Goal: Task Accomplishment & Management: Use online tool/utility

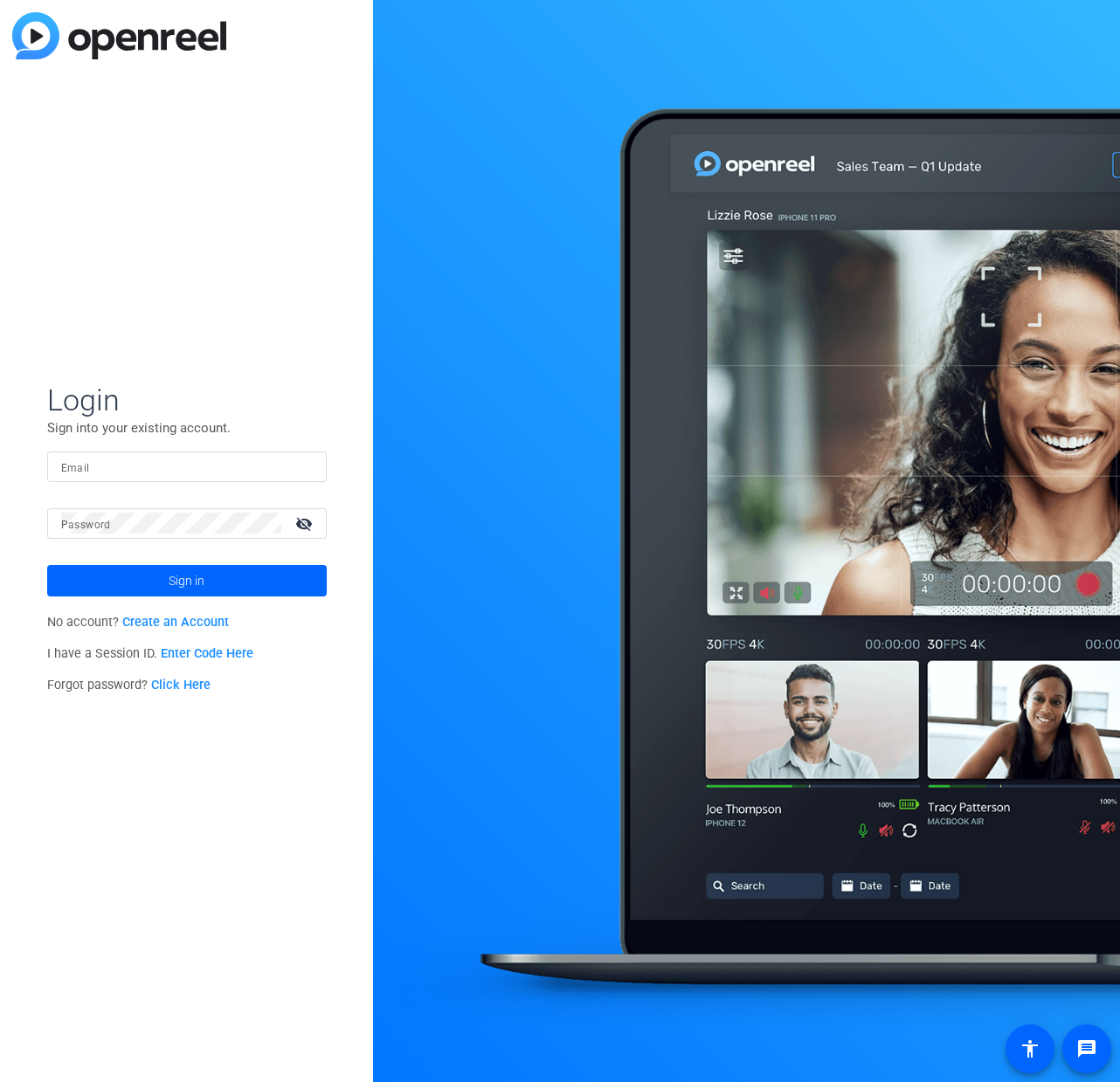
click at [221, 470] on input "Email" at bounding box center [187, 466] width 251 height 21
type input "[PERSON_NAME][EMAIL_ADDRESS][PERSON_NAME][DOMAIN_NAME]"
click at [187, 580] on button "Sign in" at bounding box center [187, 580] width 280 height 31
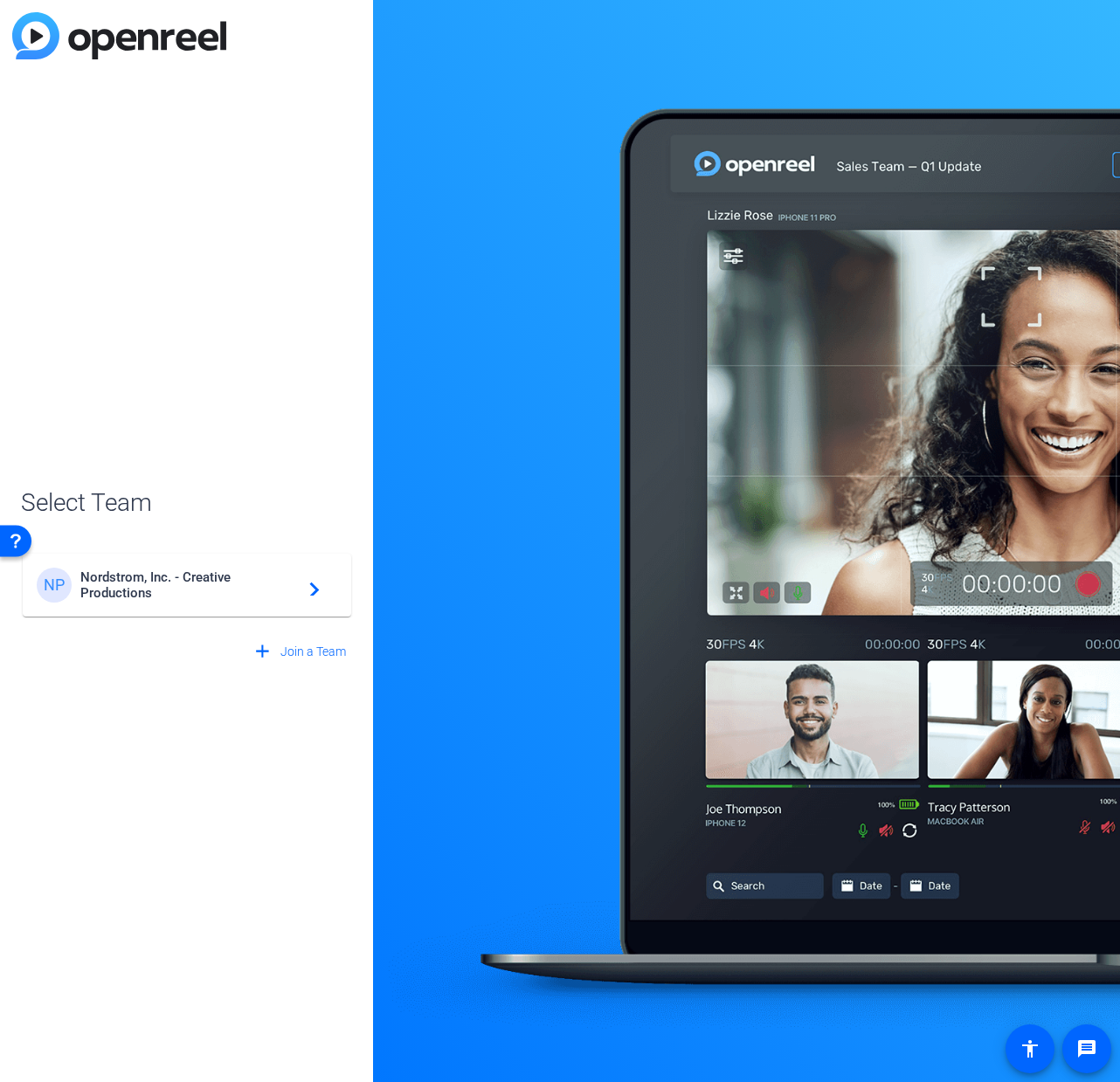
click at [294, 580] on span "Nordstrom, Inc. - Creative Productions" at bounding box center [188, 585] width 218 height 31
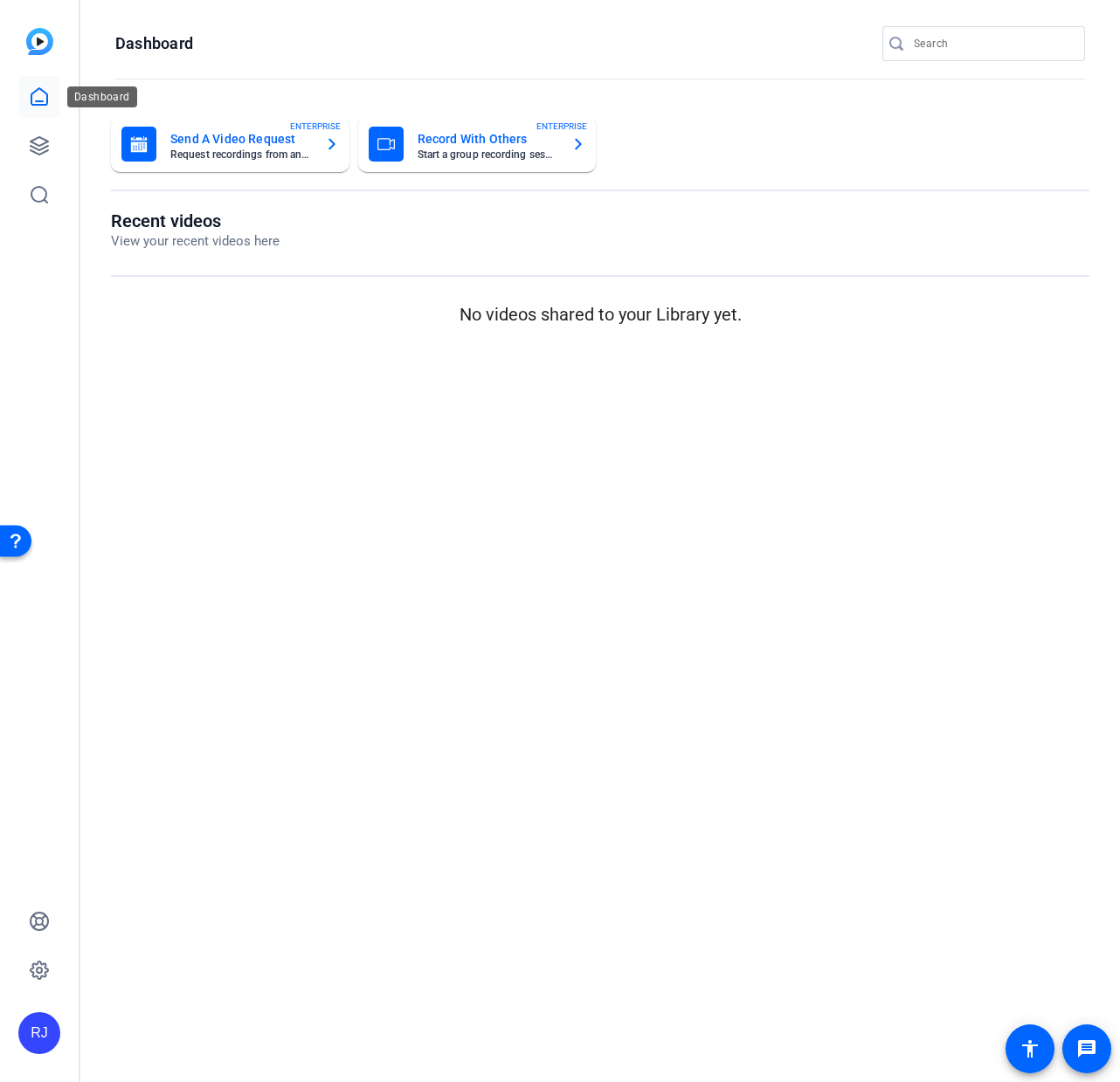
click at [31, 96] on icon at bounding box center [39, 96] width 16 height 16
click at [54, 145] on link at bounding box center [39, 146] width 42 height 42
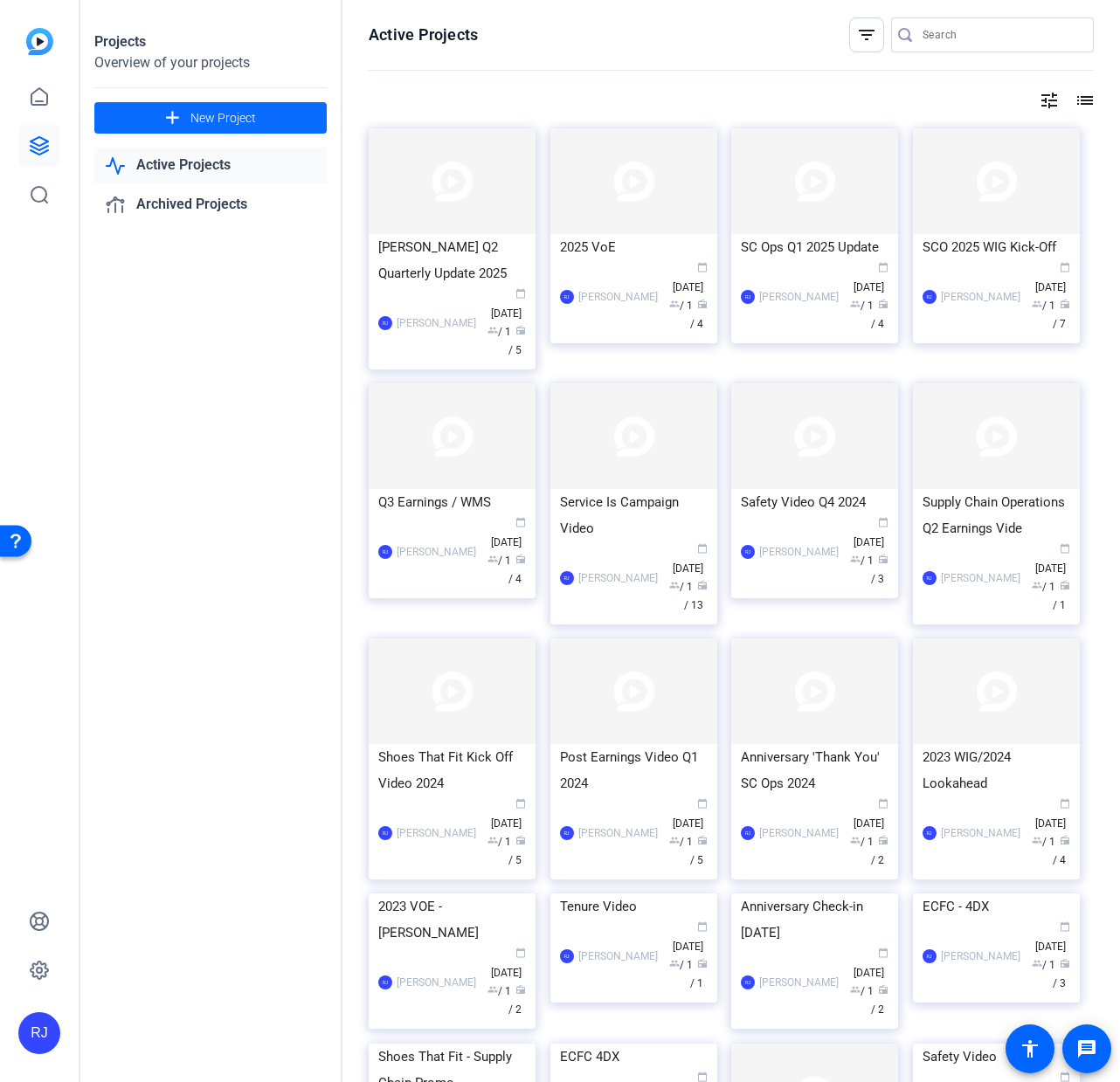
click at [247, 127] on span "New Project" at bounding box center [223, 118] width 66 height 18
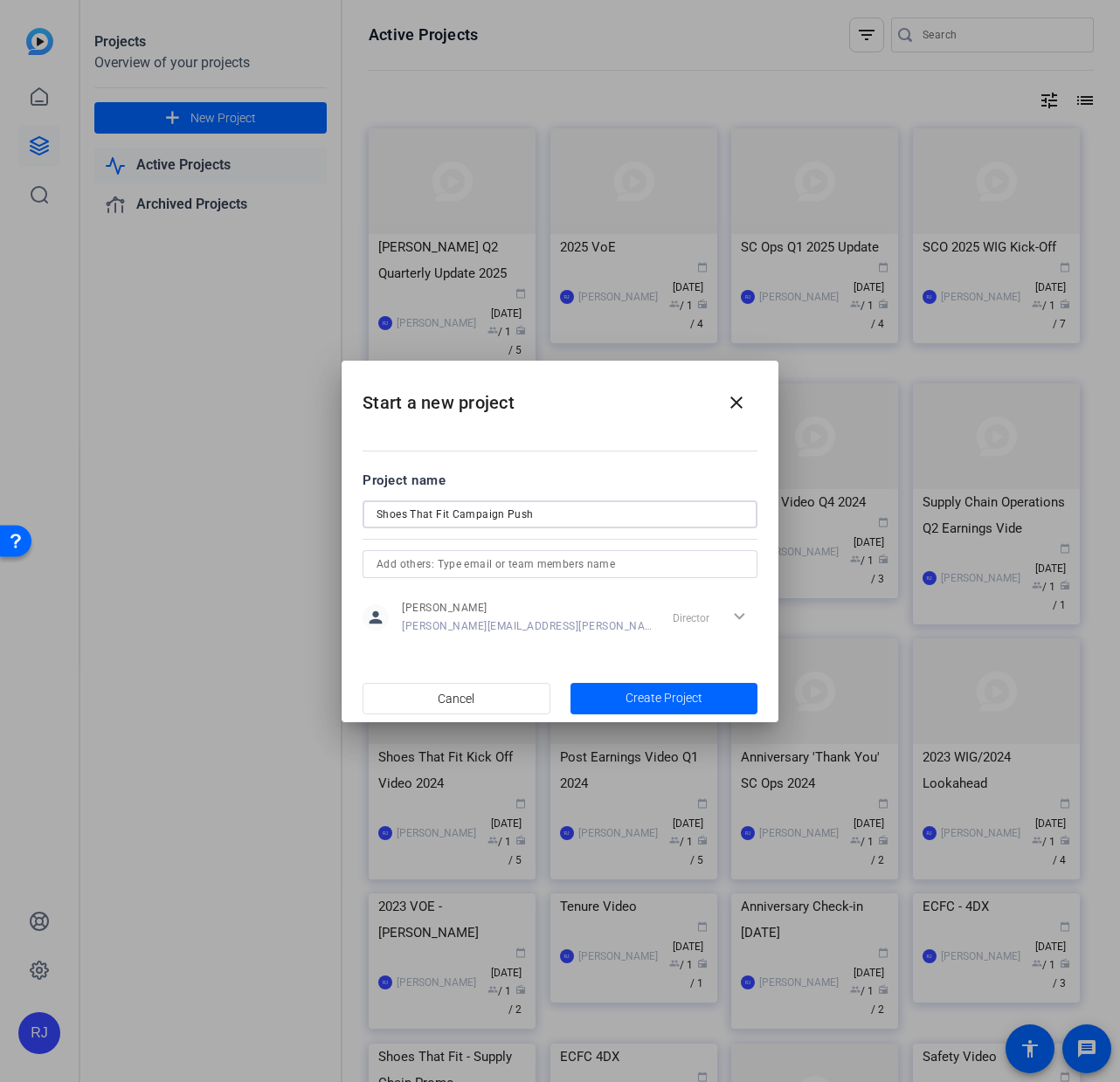
type input "Shoes That Fit Campaign Push"
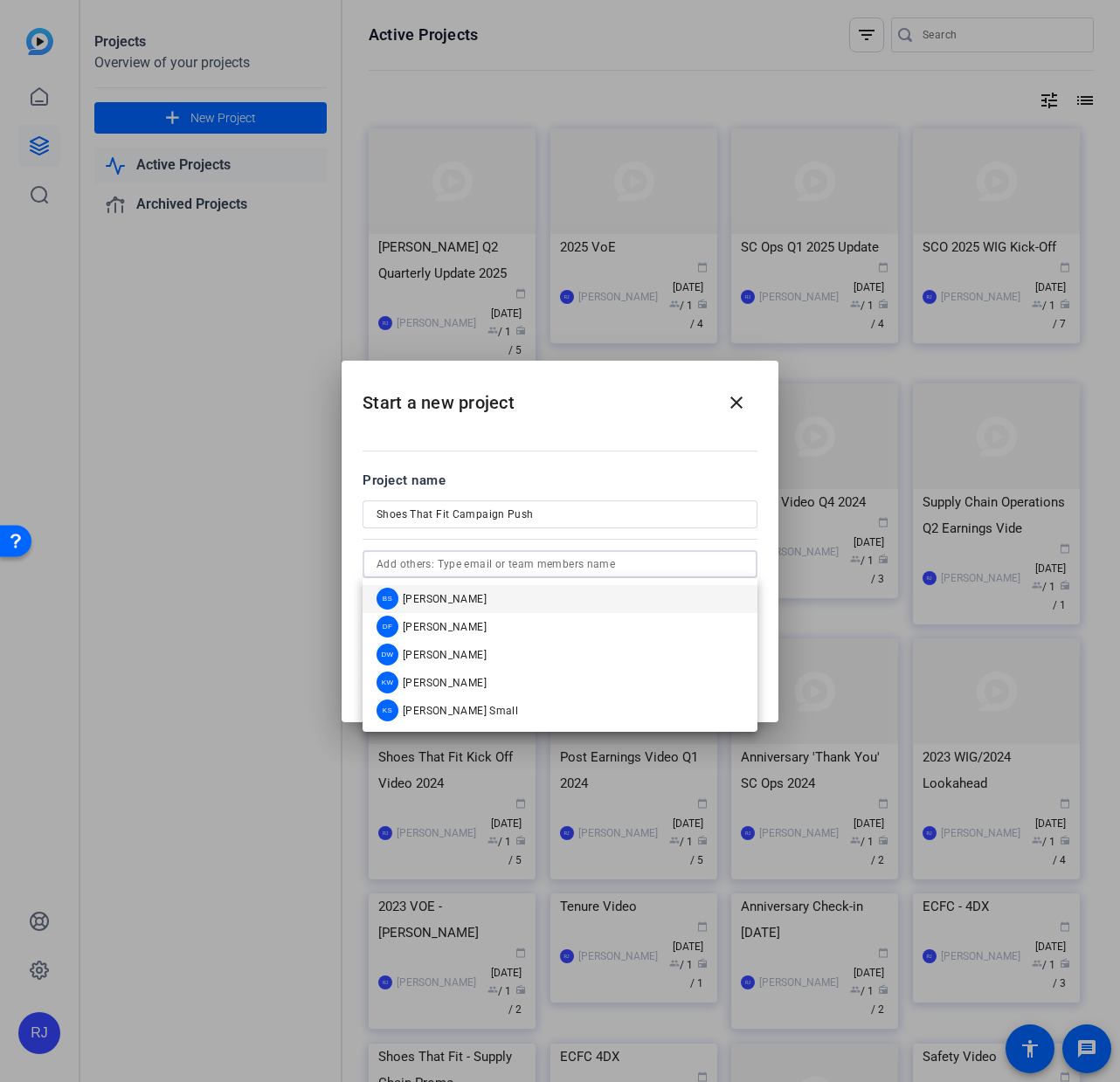
click at [551, 560] on input "text" at bounding box center [560, 564] width 367 height 21
click at [575, 540] on div at bounding box center [560, 538] width 395 height 19
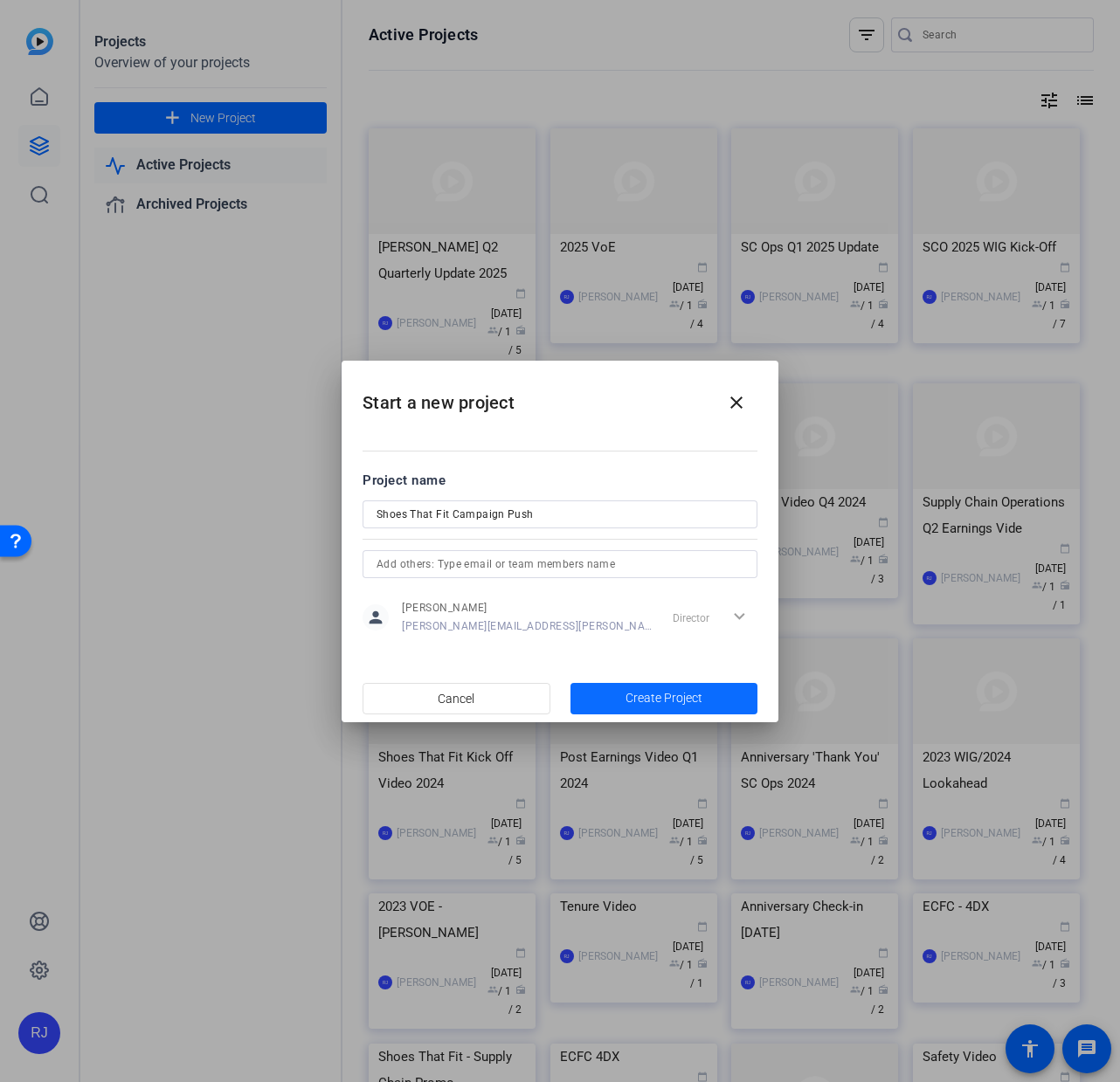
click at [677, 696] on span "Create Project" at bounding box center [663, 698] width 77 height 18
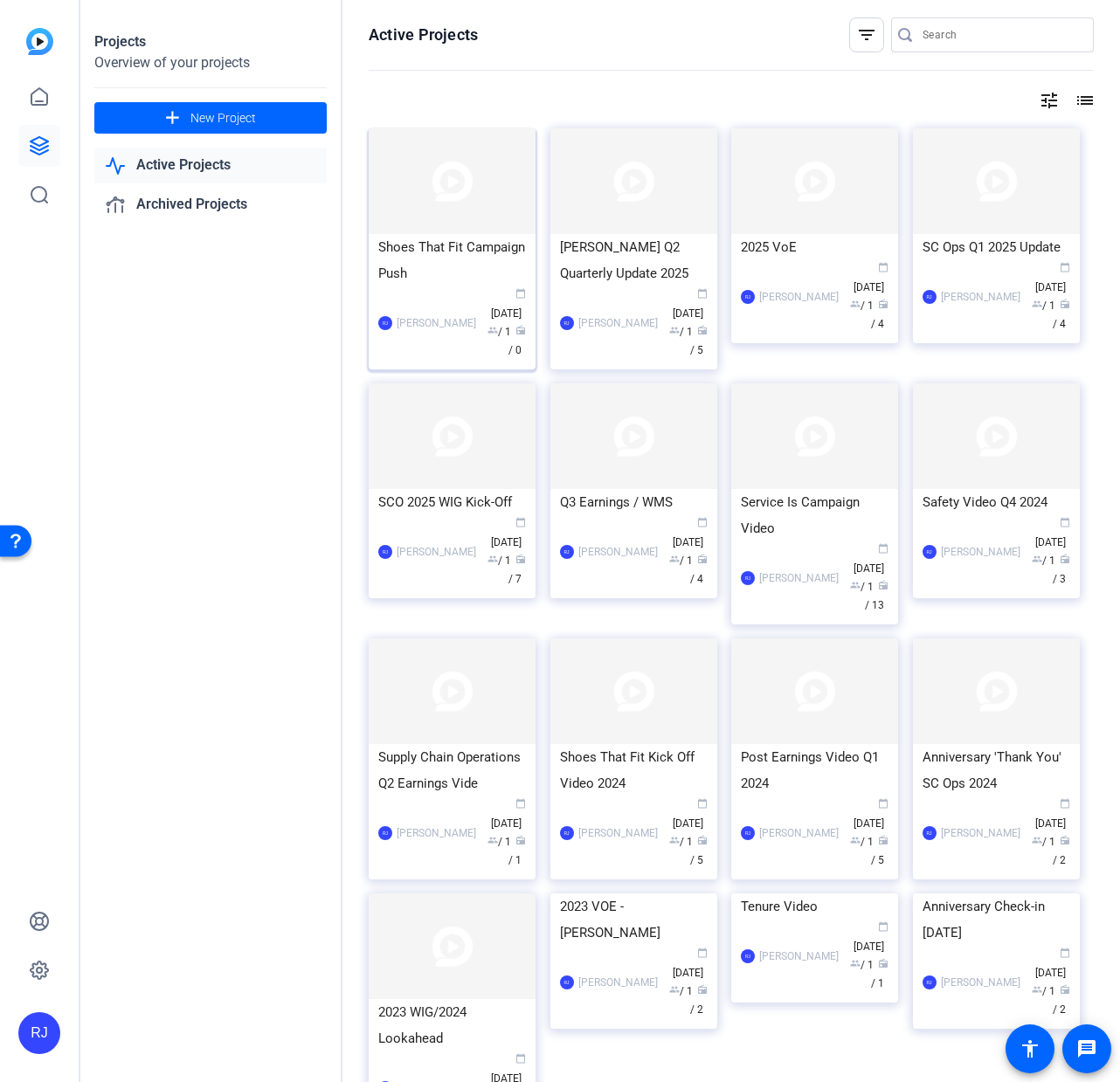
click at [428, 261] on div "Shoes That Fit Campaign Push" at bounding box center [451, 260] width 147 height 52
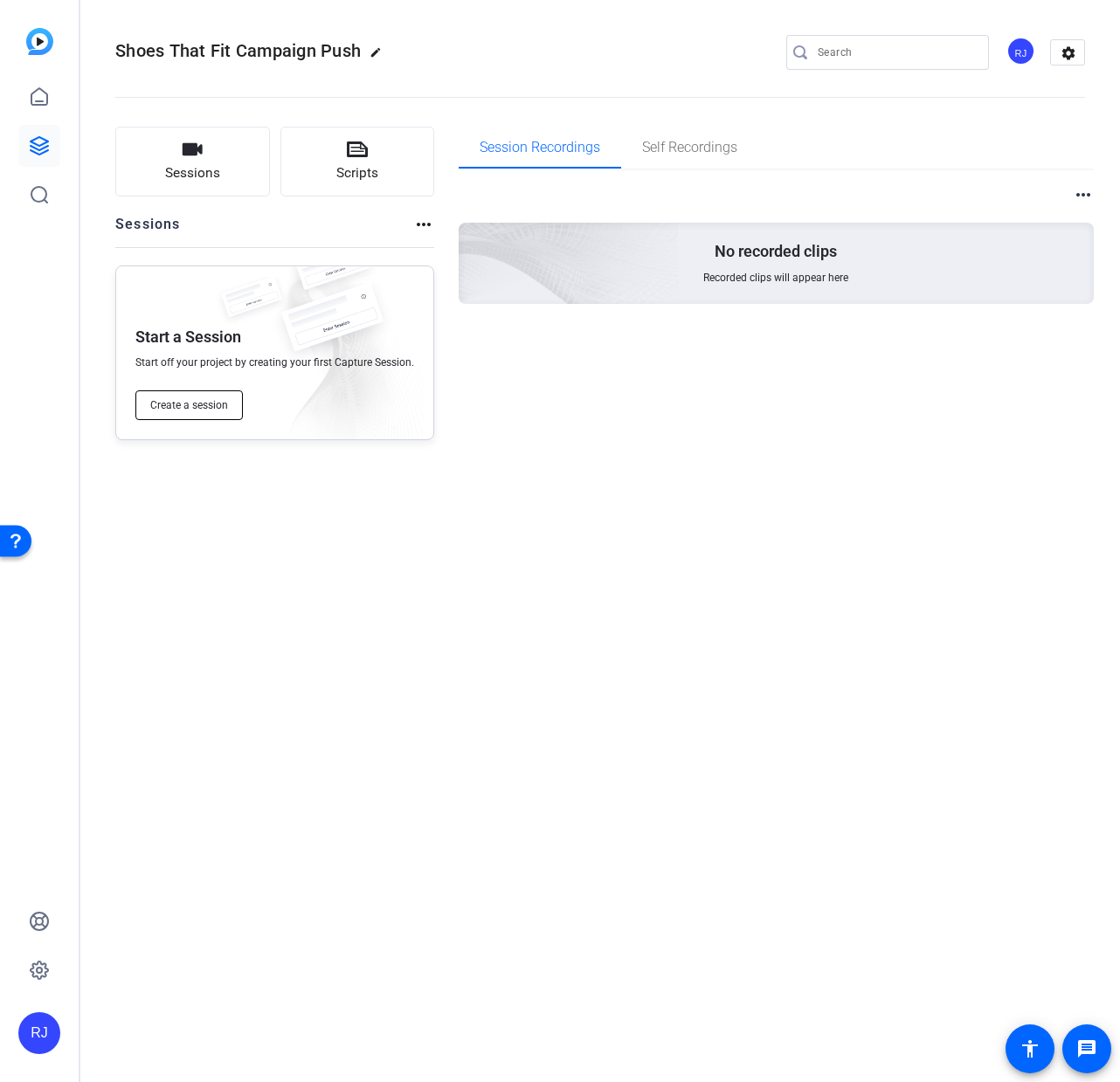
click at [196, 400] on span "Create a session" at bounding box center [189, 405] width 78 height 14
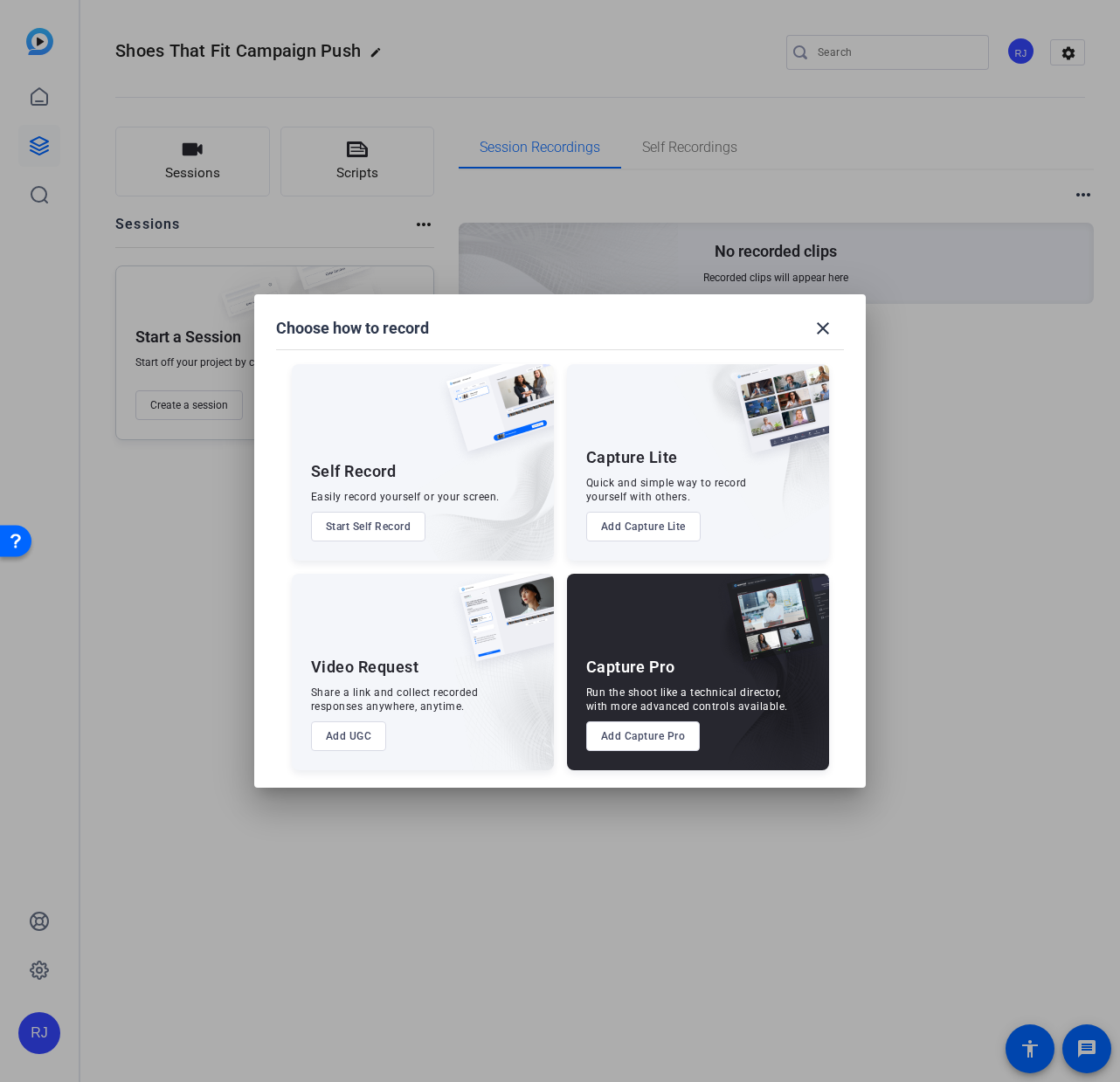
click at [730, 666] on img at bounding box center [764, 683] width 129 height 175
click at [616, 774] on mat-dialog-content "Self Record Easily record yourself or your screen. Start Self Record Capture Li…" at bounding box center [560, 559] width 612 height 459
click at [638, 730] on button "Add Capture Pro" at bounding box center [643, 736] width 114 height 30
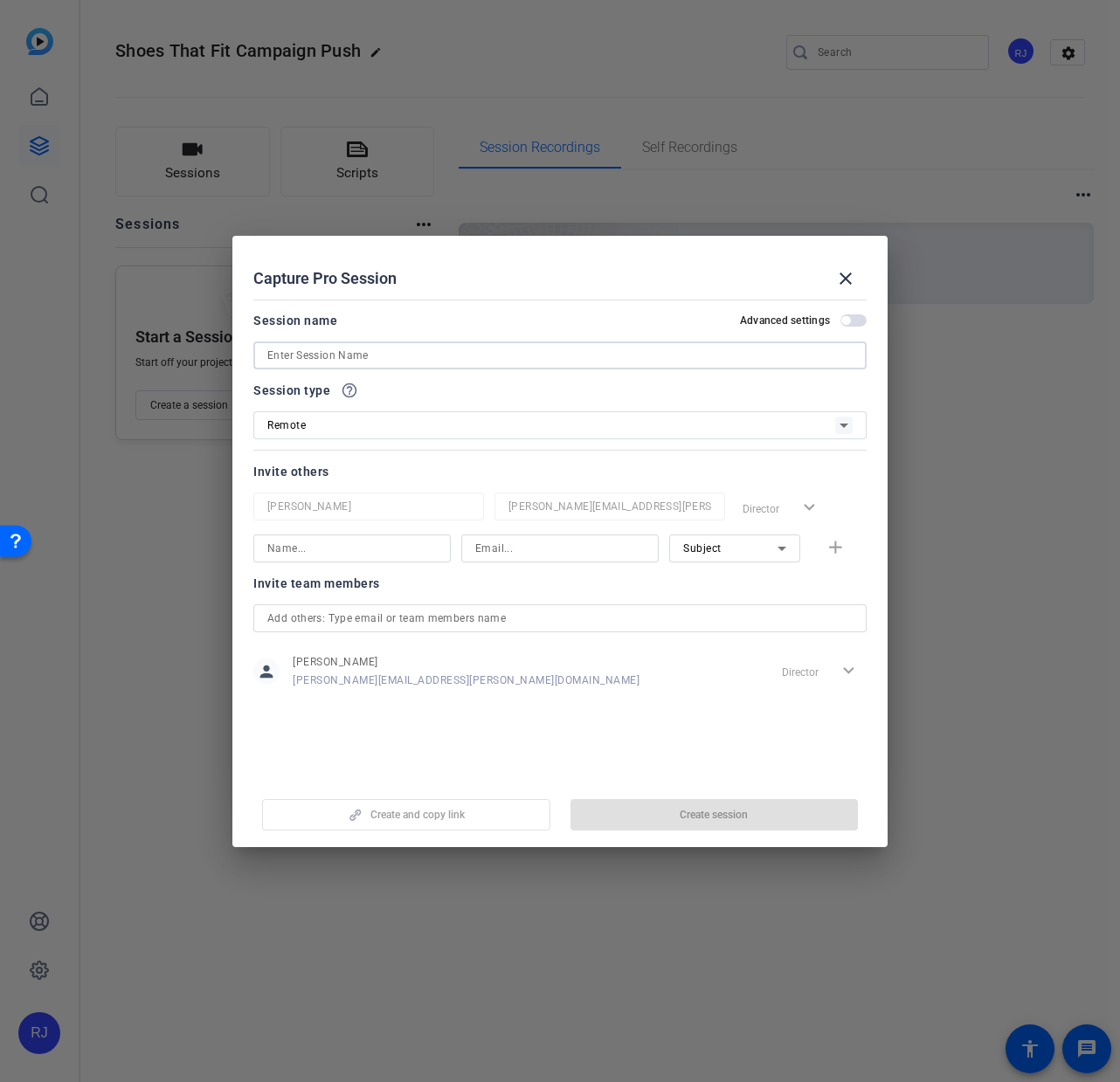
click at [383, 356] on input at bounding box center [560, 356] width 585 height 21
click at [503, 428] on div "Remote" at bounding box center [551, 424] width 568 height 22
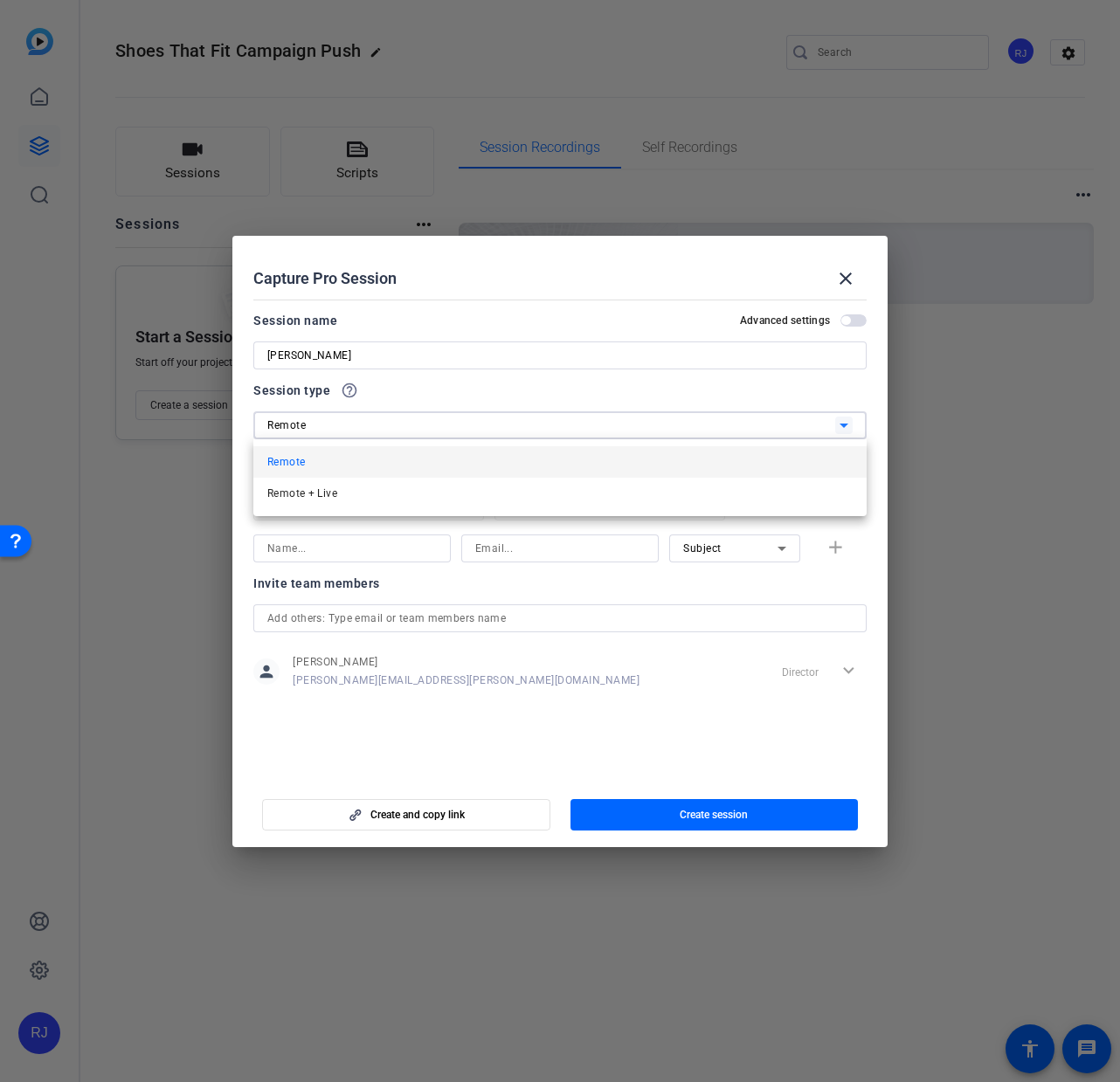
click at [426, 353] on div at bounding box center [560, 541] width 1120 height 1082
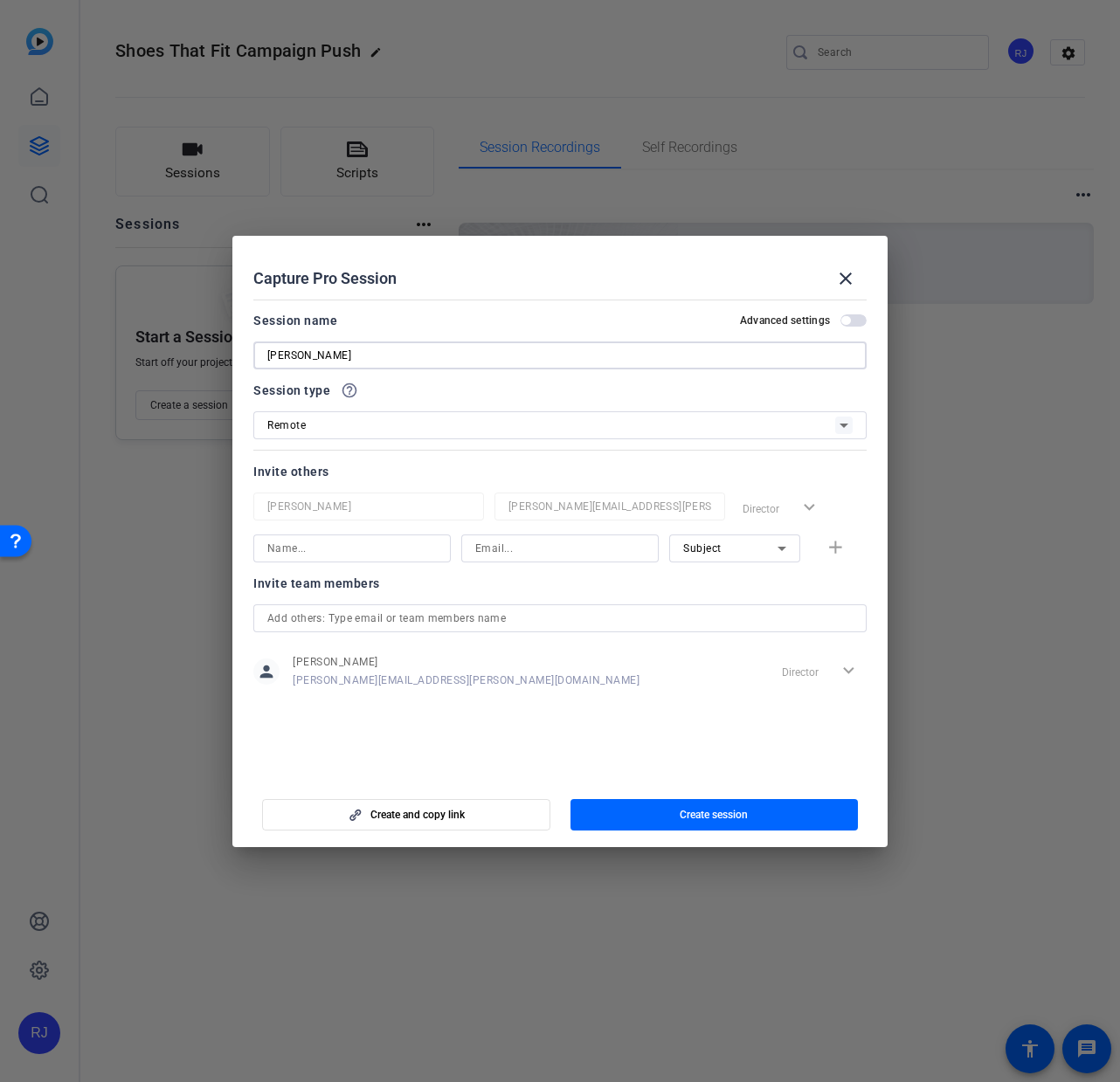
click at [426, 353] on input "[PERSON_NAME]" at bounding box center [560, 356] width 585 height 21
type input "[PERSON_NAME]"
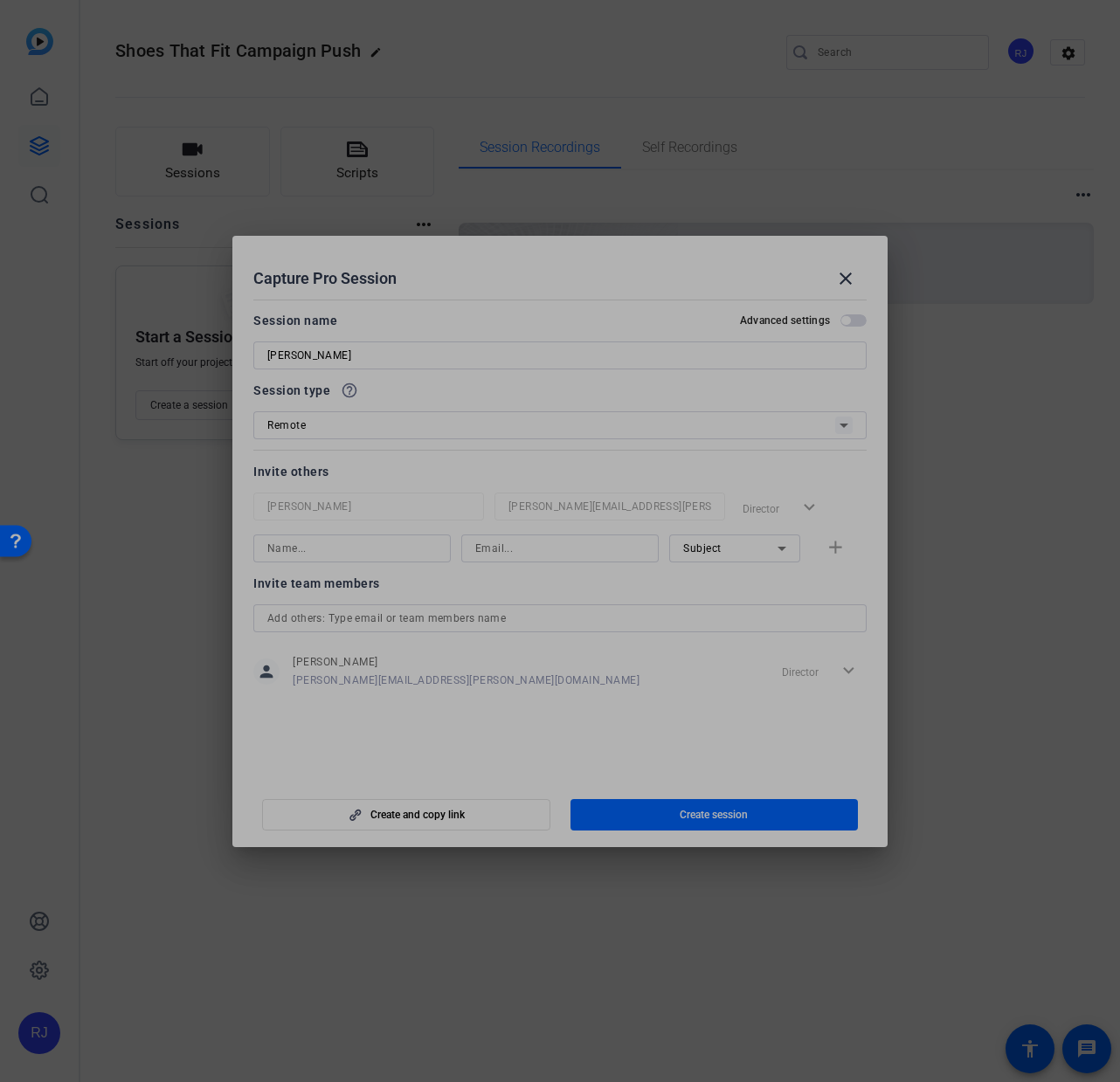
click at [615, 336] on div "Session name Advanced settings [PERSON_NAME]" at bounding box center [560, 340] width 613 height 59
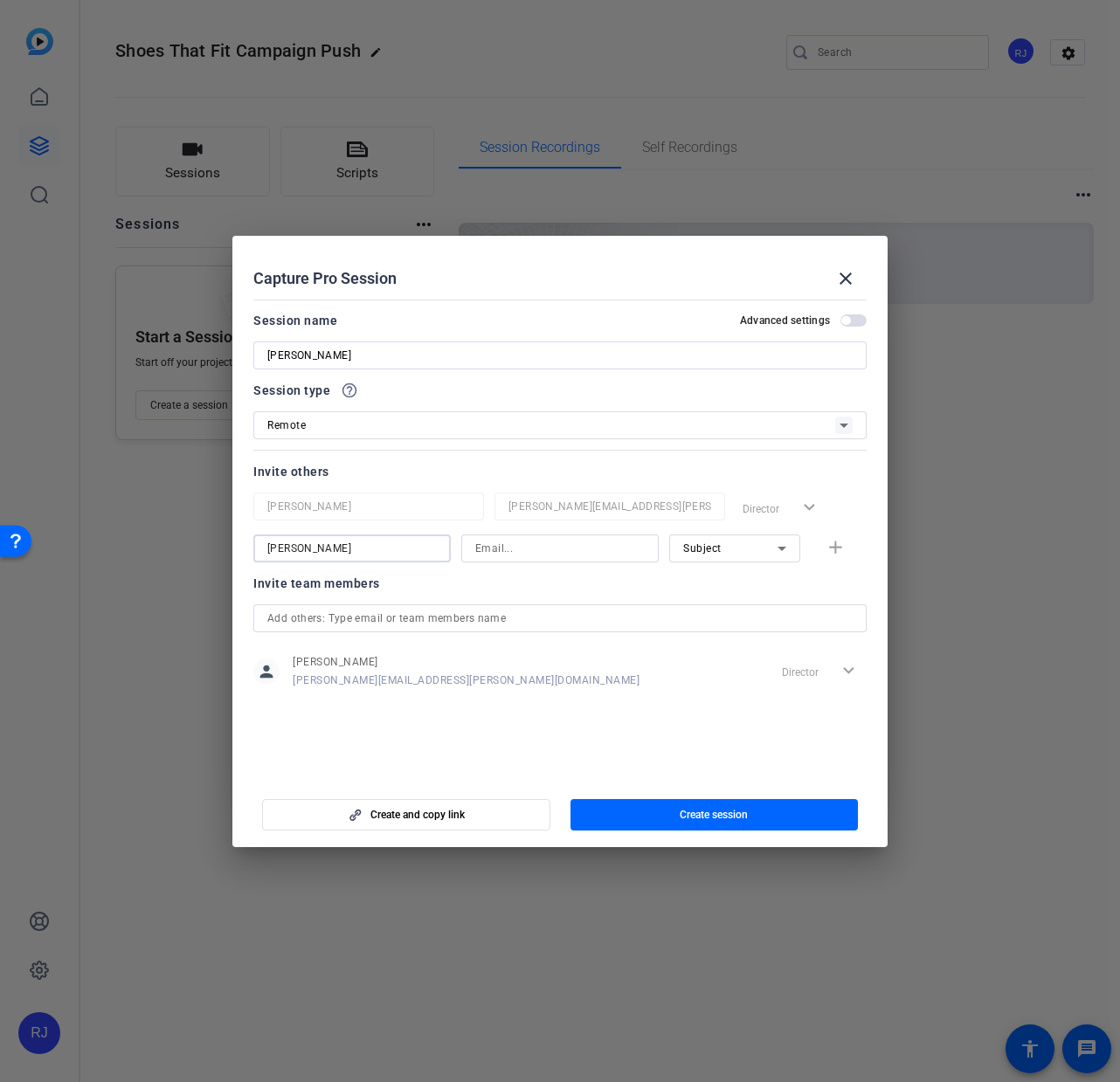
type input "[PERSON_NAME]"
paste input "mailto:[PERSON_NAME][EMAIL_ADDRESS][PERSON_NAME][DOMAIN_NAME]"
click at [832, 550] on div "[PERSON_NAME] mailto:[PERSON_NAME][EMAIL_ADDRESS][PERSON_NAME][DOMAIN_NAME] Sub…" at bounding box center [560, 548] width 613 height 28
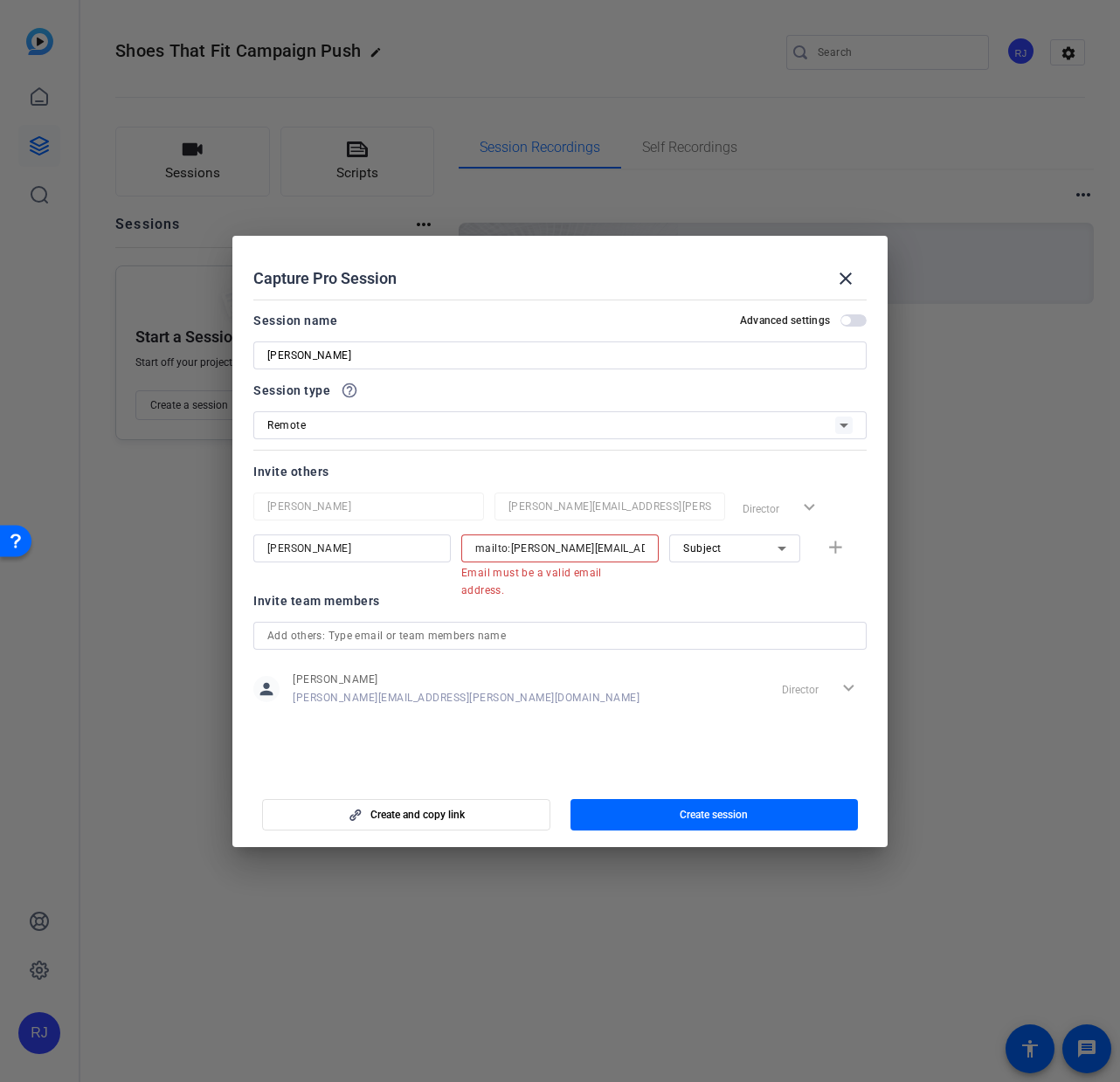
click at [489, 554] on input "mailto:[PERSON_NAME][EMAIL_ADDRESS][PERSON_NAME][DOMAIN_NAME]" at bounding box center [560, 548] width 169 height 21
drag, startPoint x: 511, startPoint y: 548, endPoint x: 427, endPoint y: 554, distance: 84.2
click at [423, 556] on div "[PERSON_NAME] mailto:[PERSON_NAME][EMAIL_ADDRESS][PERSON_NAME][DOMAIN_NAME] Ema…" at bounding box center [560, 558] width 613 height 46
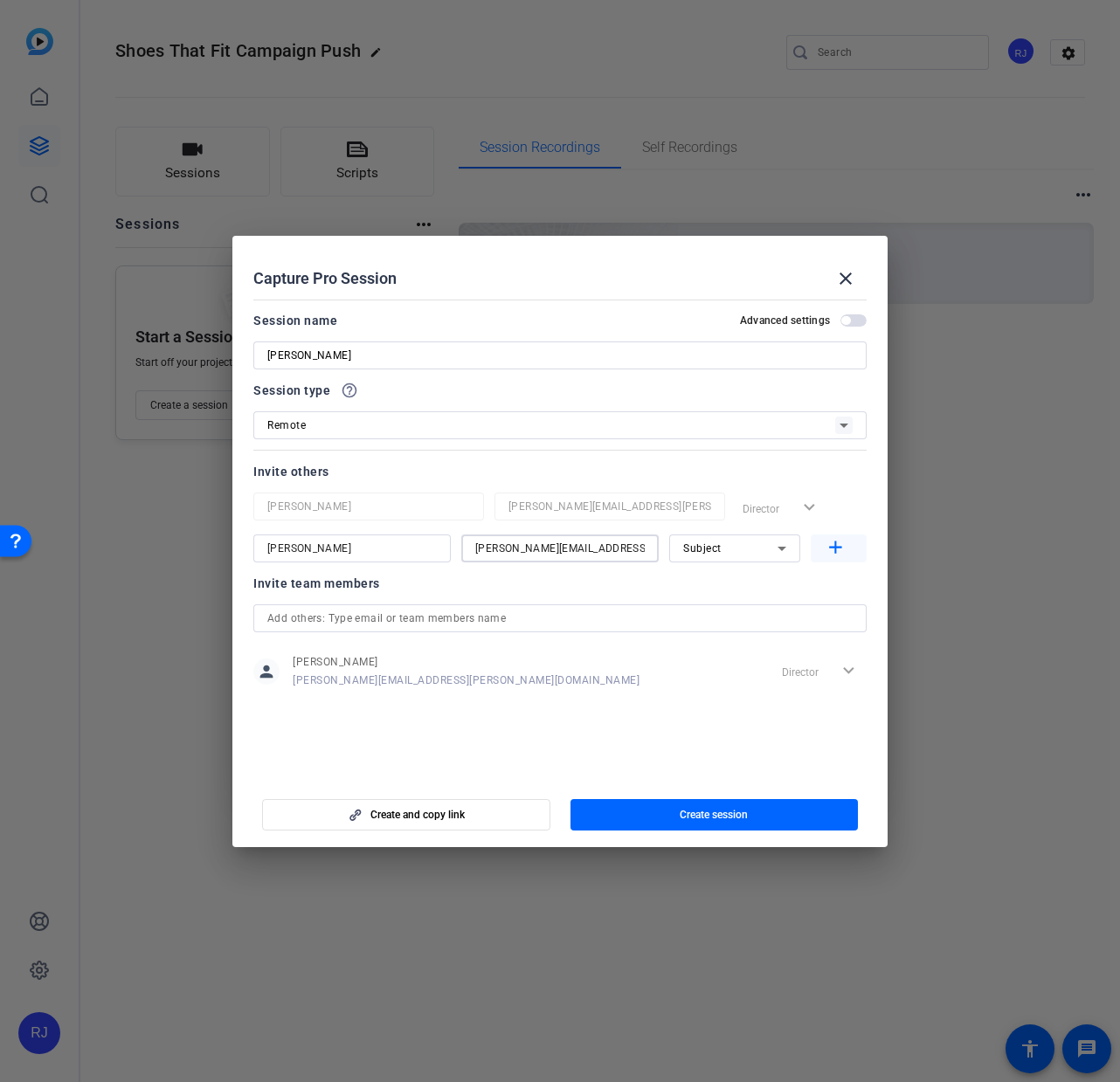
type input "[PERSON_NAME][EMAIL_ADDRESS][PERSON_NAME][DOMAIN_NAME]"
click at [836, 544] on mat-icon "add" at bounding box center [835, 548] width 22 height 22
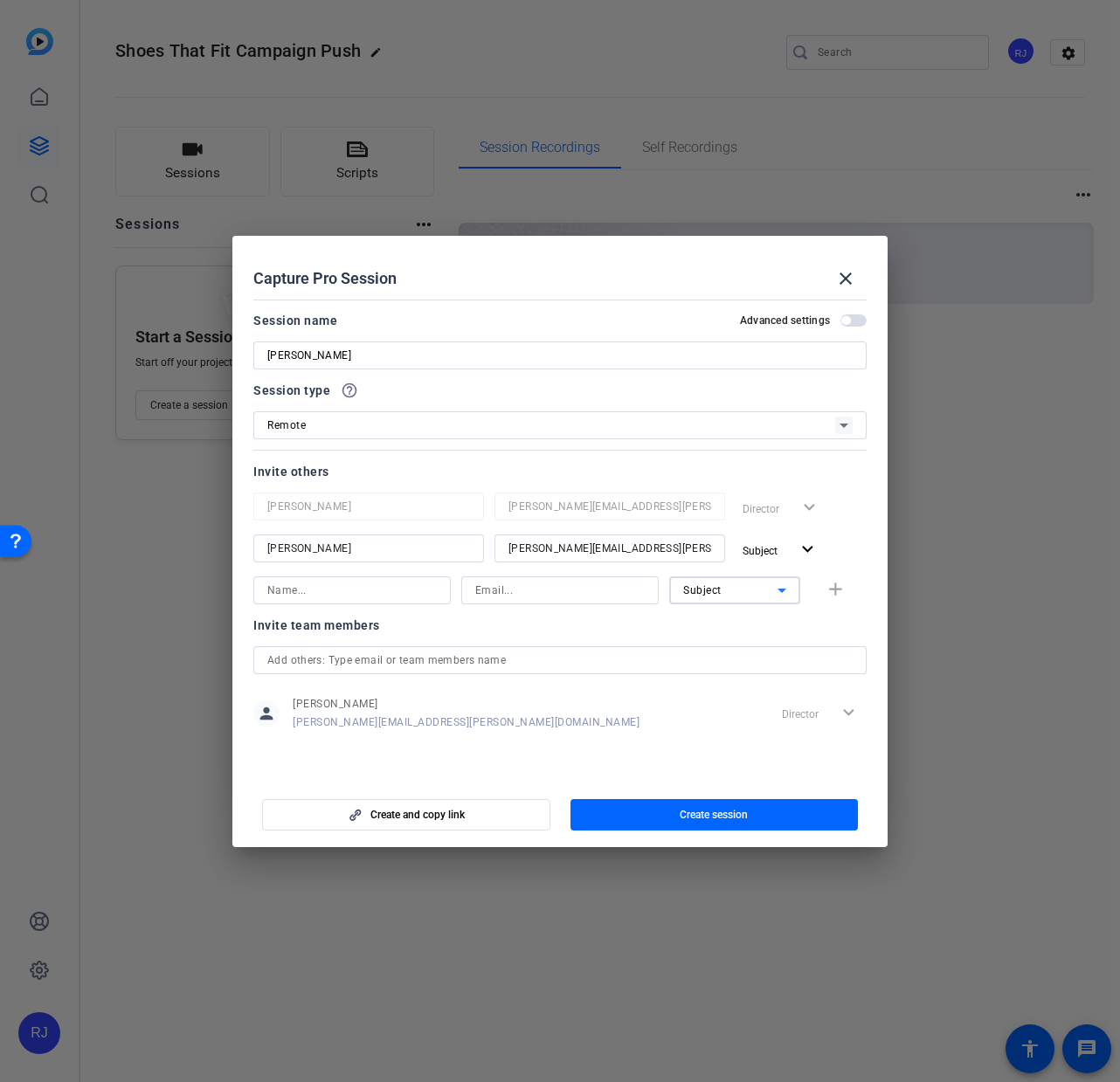
click at [760, 593] on div "Subject" at bounding box center [730, 590] width 94 height 22
click at [741, 660] on mat-option "Watcher" at bounding box center [735, 653] width 131 height 28
click at [401, 598] on input at bounding box center [352, 591] width 169 height 21
type input "[PERSON_NAME]"
paste input "mailto:[EMAIL_ADDRESS][PERSON_NAME][DOMAIN_NAME]"
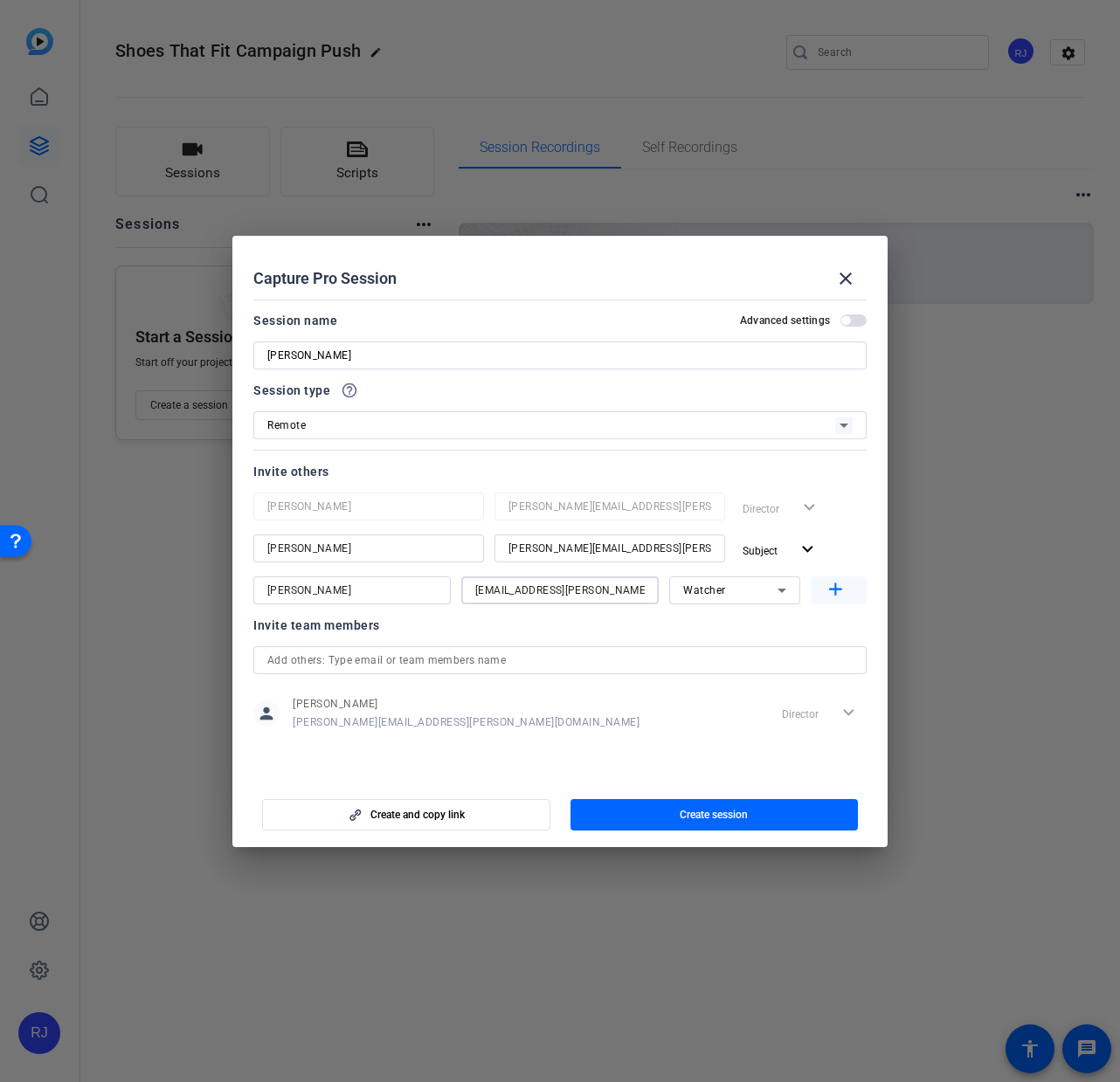
type input "[EMAIL_ADDRESS][PERSON_NAME][DOMAIN_NAME]"
click at [837, 593] on mat-icon "add" at bounding box center [835, 590] width 22 height 22
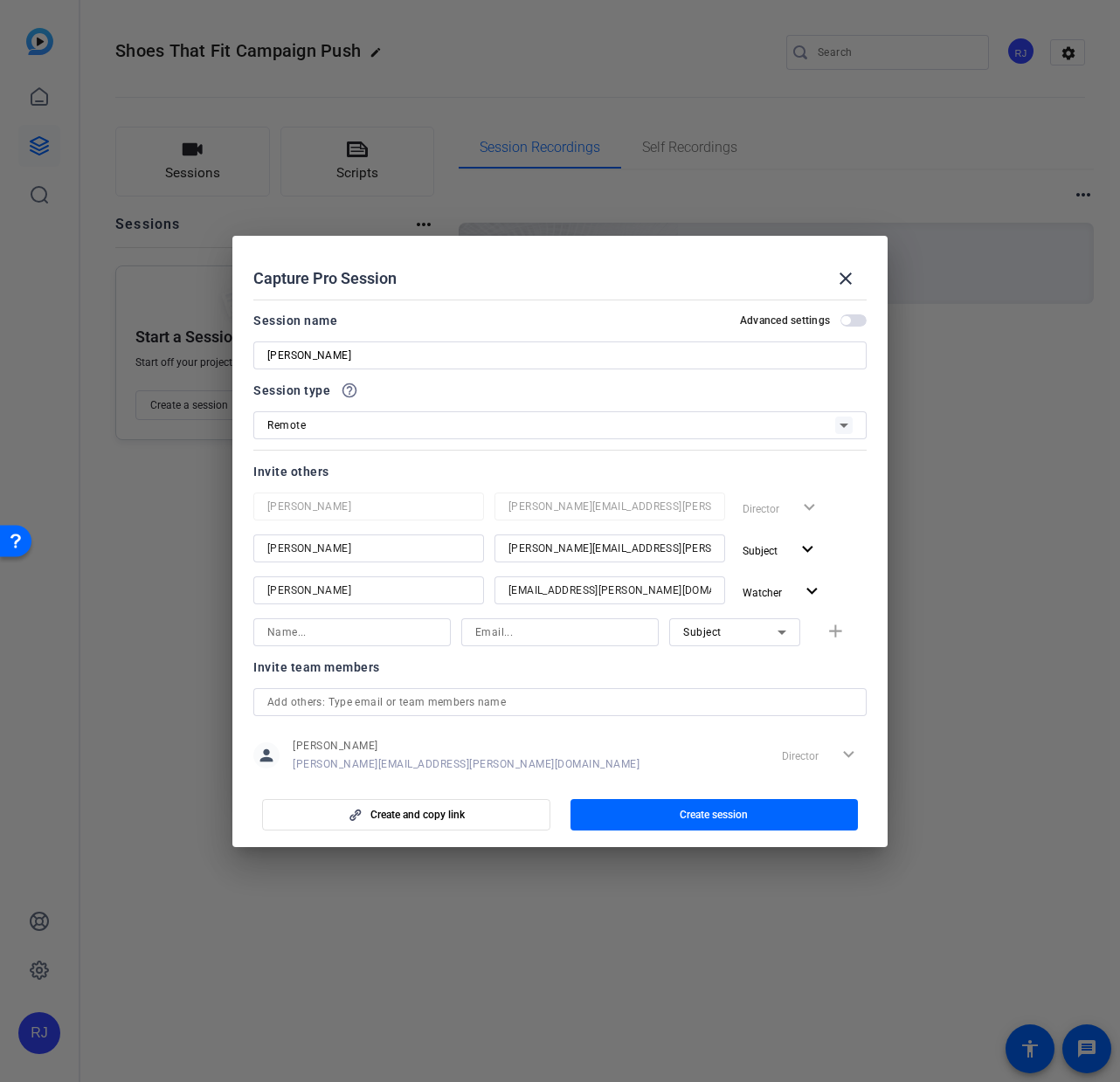
click at [714, 632] on div "Subject" at bounding box center [730, 632] width 94 height 22
click at [717, 687] on mat-option "Watcher" at bounding box center [726, 695] width 131 height 28
click at [544, 639] on input at bounding box center [560, 633] width 169 height 21
paste input "mailto:[EMAIL_ADDRESS][PERSON_NAME][DOMAIN_NAME]"
drag, startPoint x: 478, startPoint y: 633, endPoint x: 426, endPoint y: 631, distance: 52.0
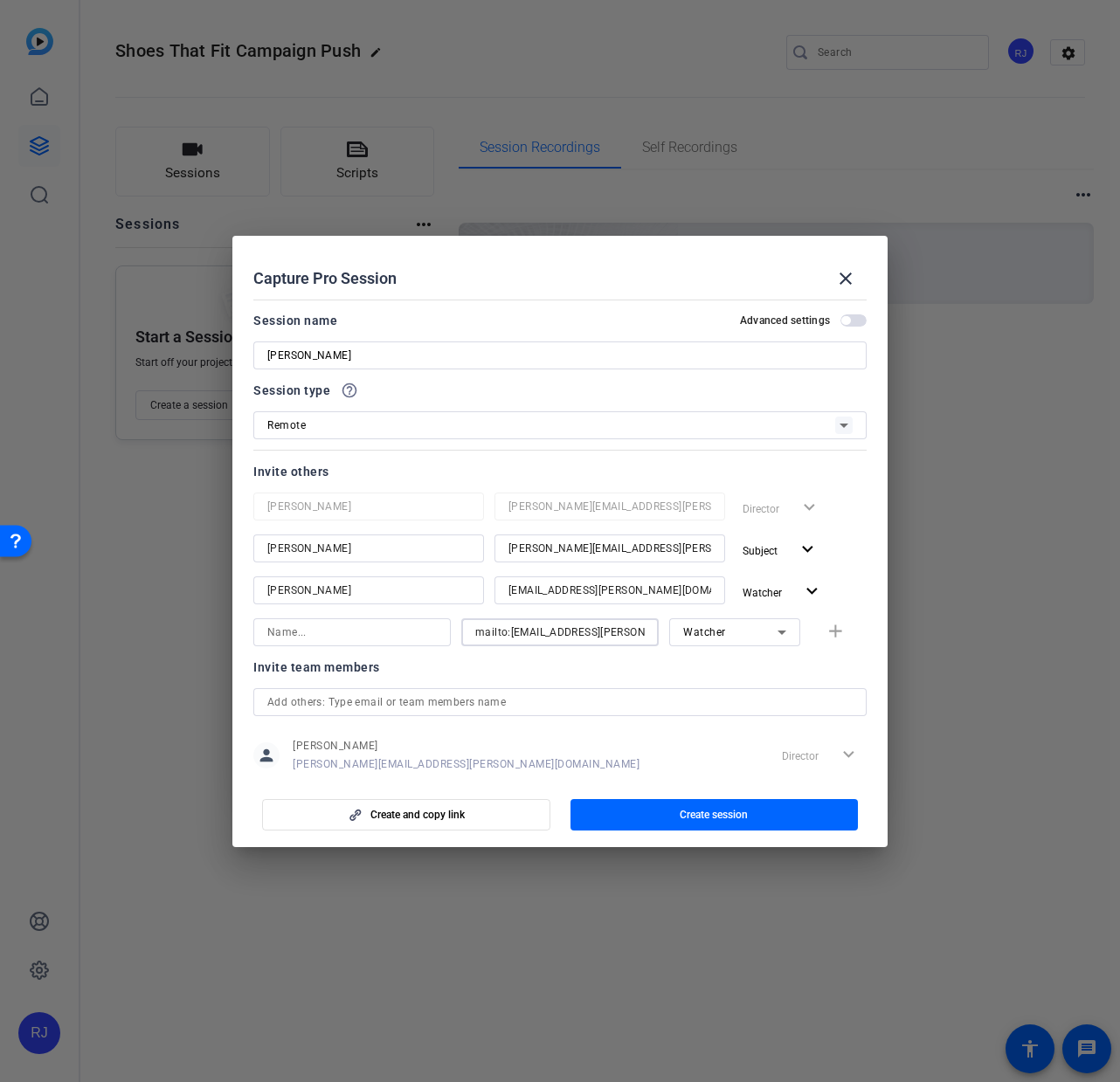
click at [426, 631] on div "mailto:[PERSON_NAME][EMAIL_ADDRESS][PERSON_NAME][DOMAIN_NAME] Watcher add" at bounding box center [560, 632] width 613 height 28
click at [505, 631] on input "mailto:[EMAIL_ADDRESS][PERSON_NAME][DOMAIN_NAME]" at bounding box center [560, 633] width 169 height 21
type input "[EMAIL_ADDRESS][PERSON_NAME][DOMAIN_NAME]"
click at [379, 626] on input at bounding box center [352, 633] width 169 height 21
type input "[PERSON_NAME]"
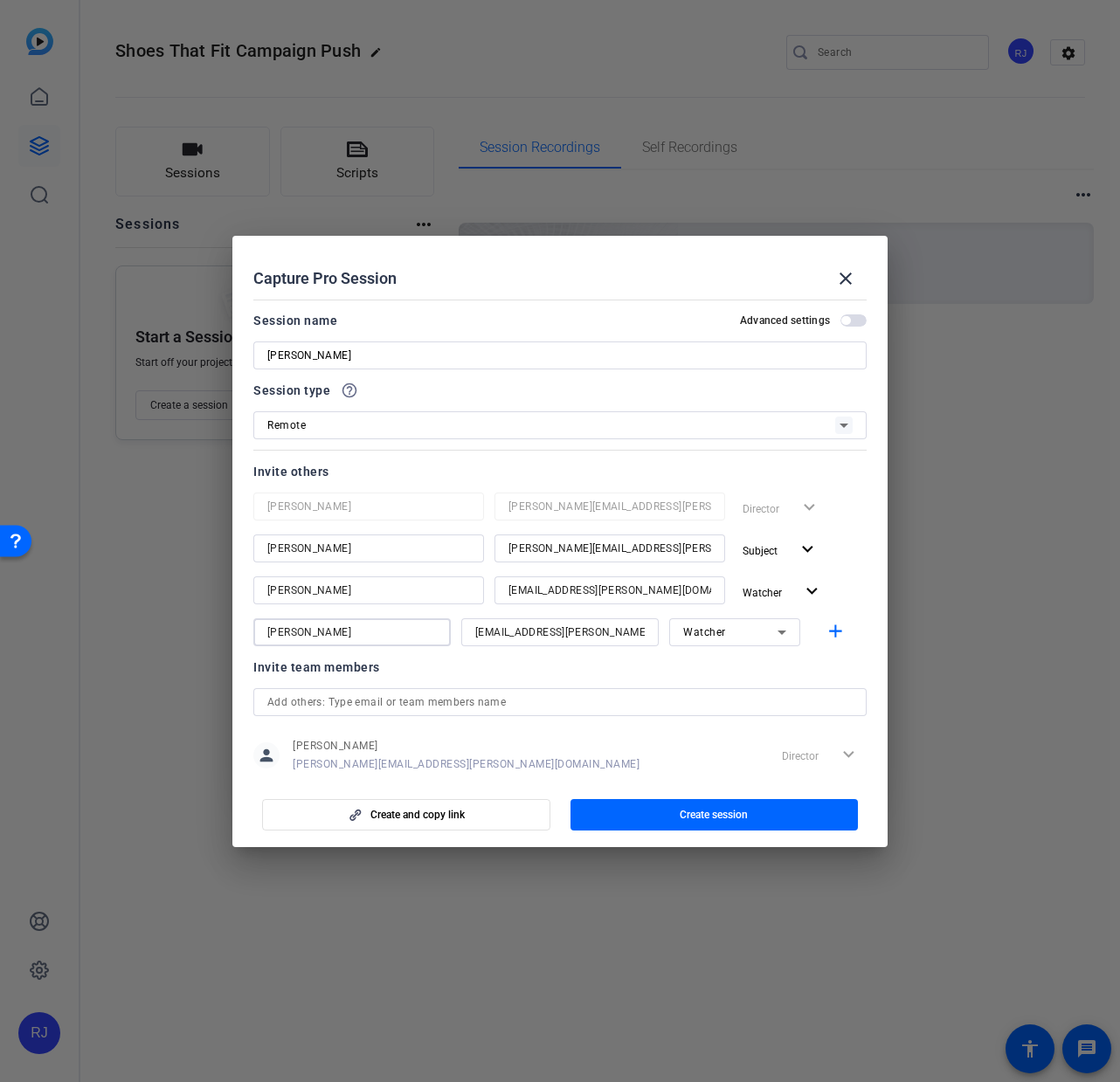
click at [528, 422] on div "Remote" at bounding box center [551, 424] width 568 height 22
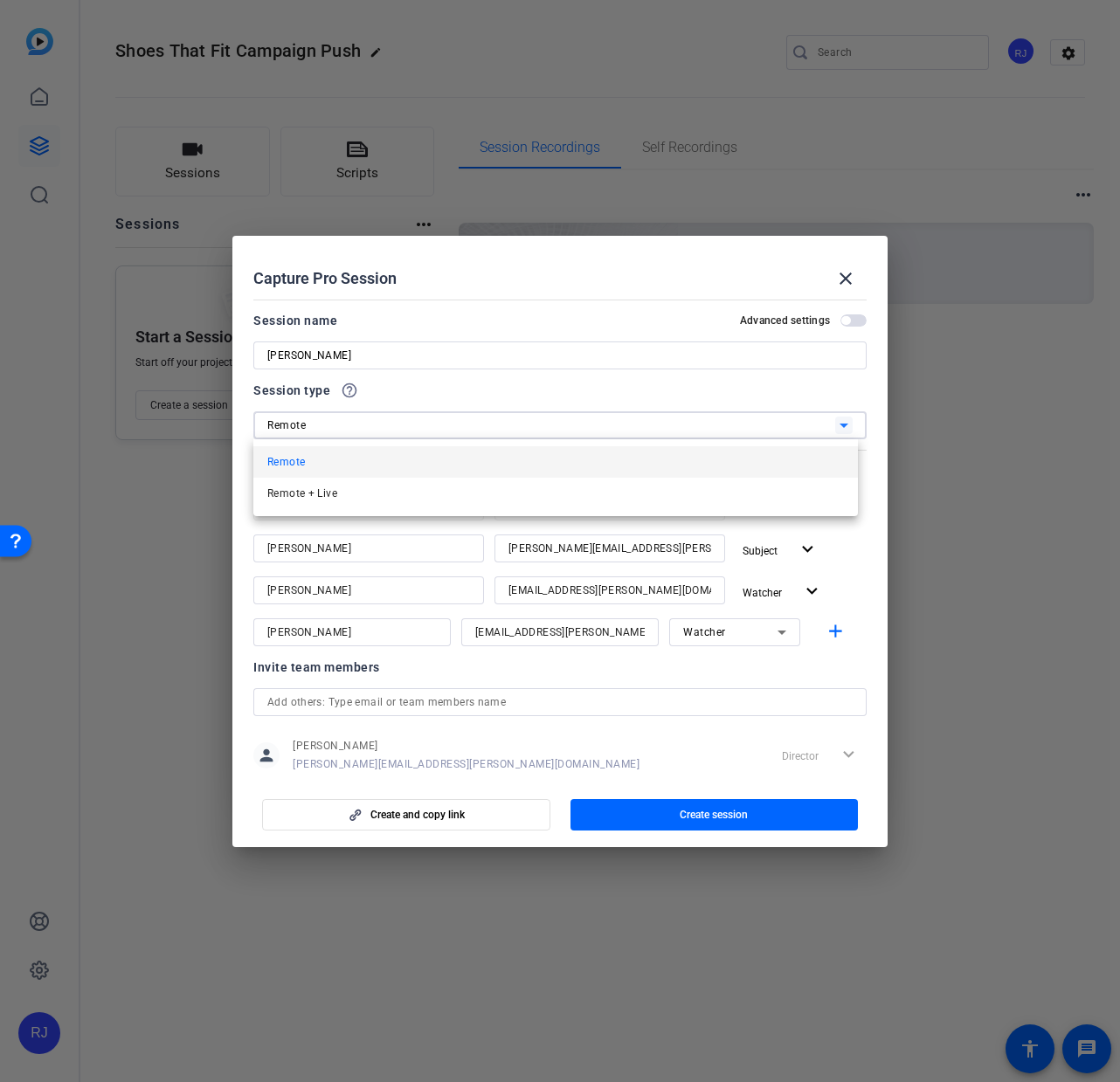
click at [528, 422] on div at bounding box center [560, 541] width 1120 height 1082
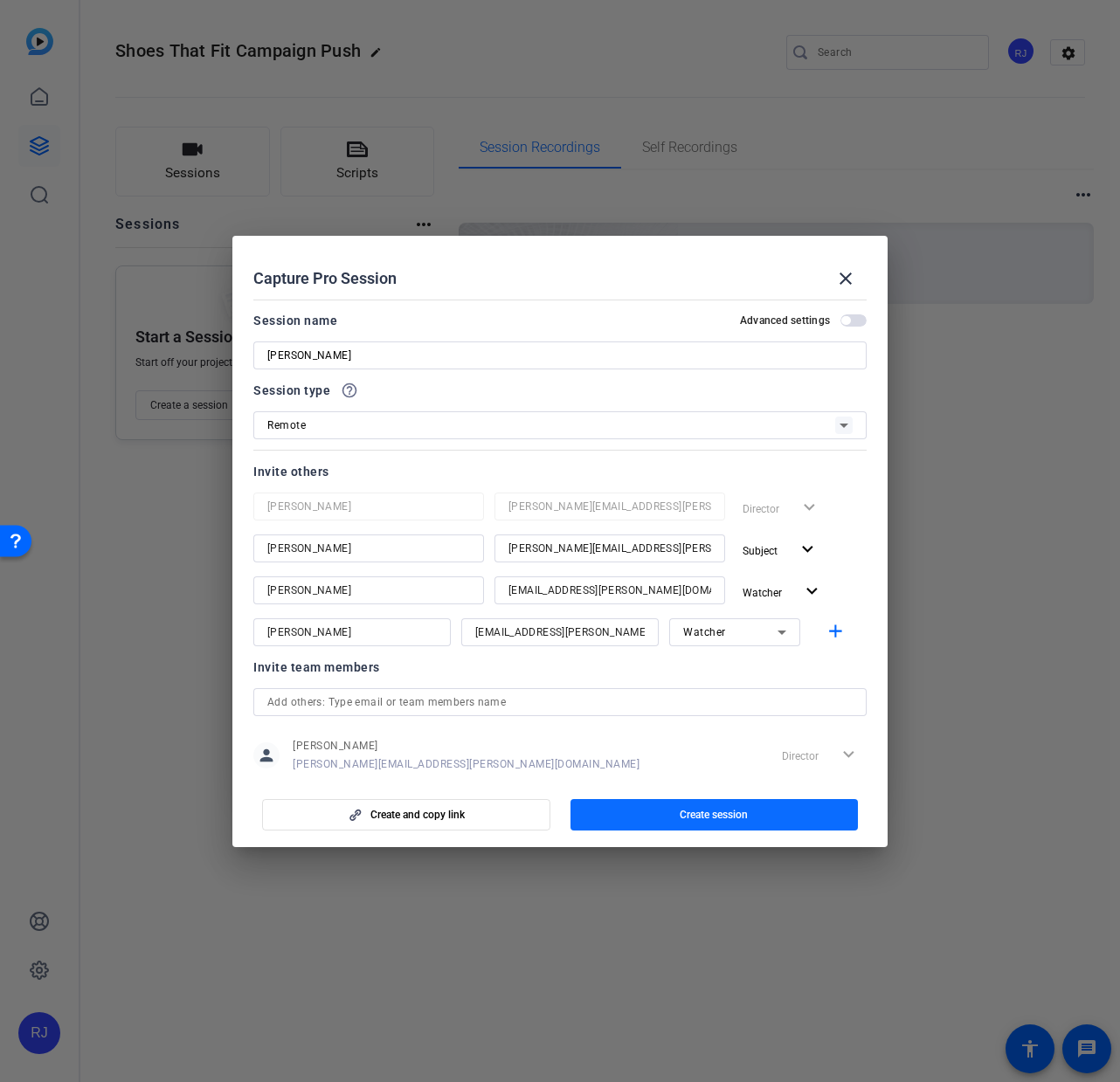
click at [698, 812] on span "Create session" at bounding box center [714, 815] width 69 height 14
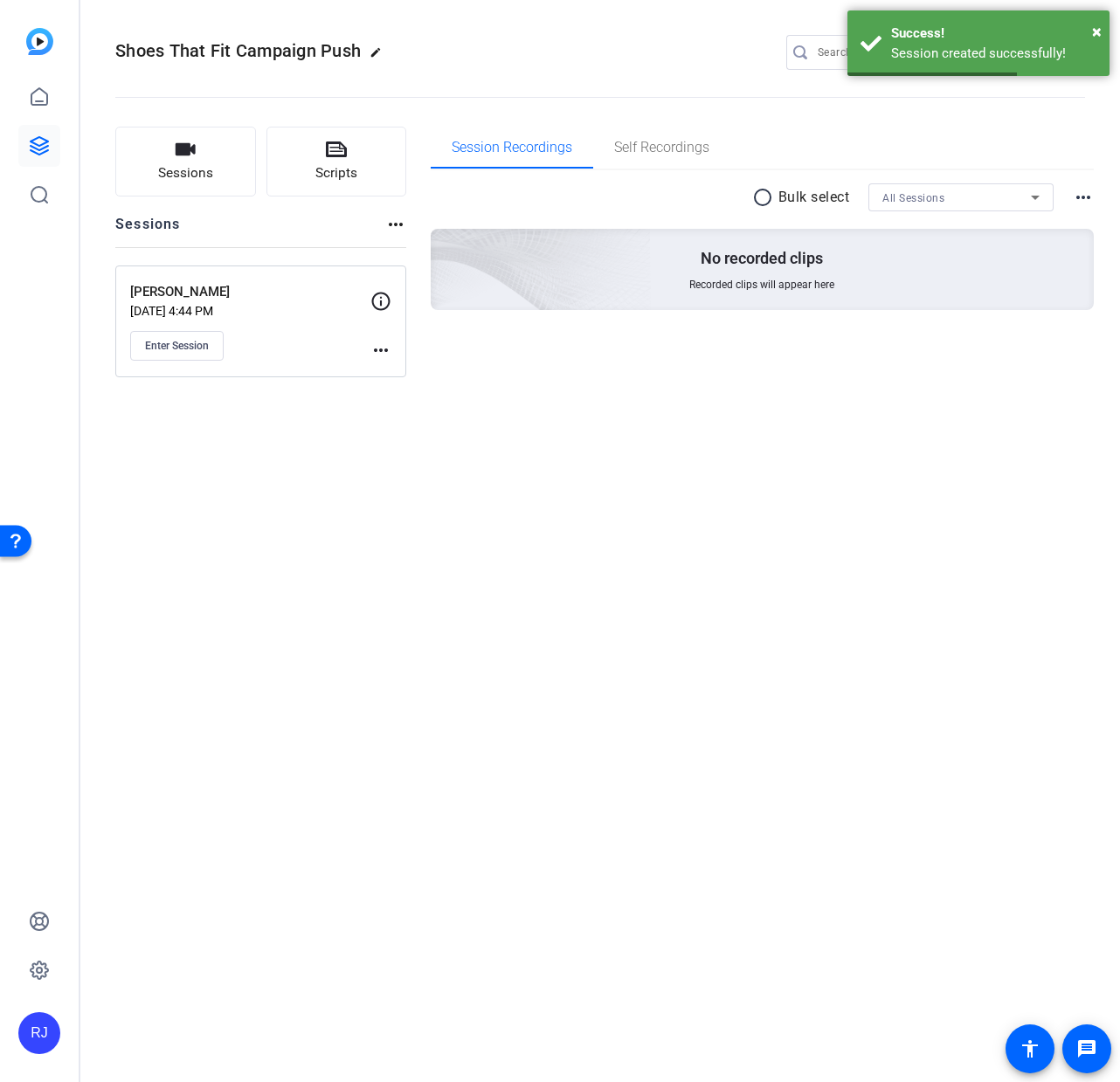
click at [381, 357] on mat-icon "more_horiz" at bounding box center [381, 350] width 21 height 21
click at [309, 449] on div at bounding box center [560, 541] width 1120 height 1082
click at [178, 344] on span "Enter Session" at bounding box center [176, 345] width 64 height 14
